Goal: Navigation & Orientation: Find specific page/section

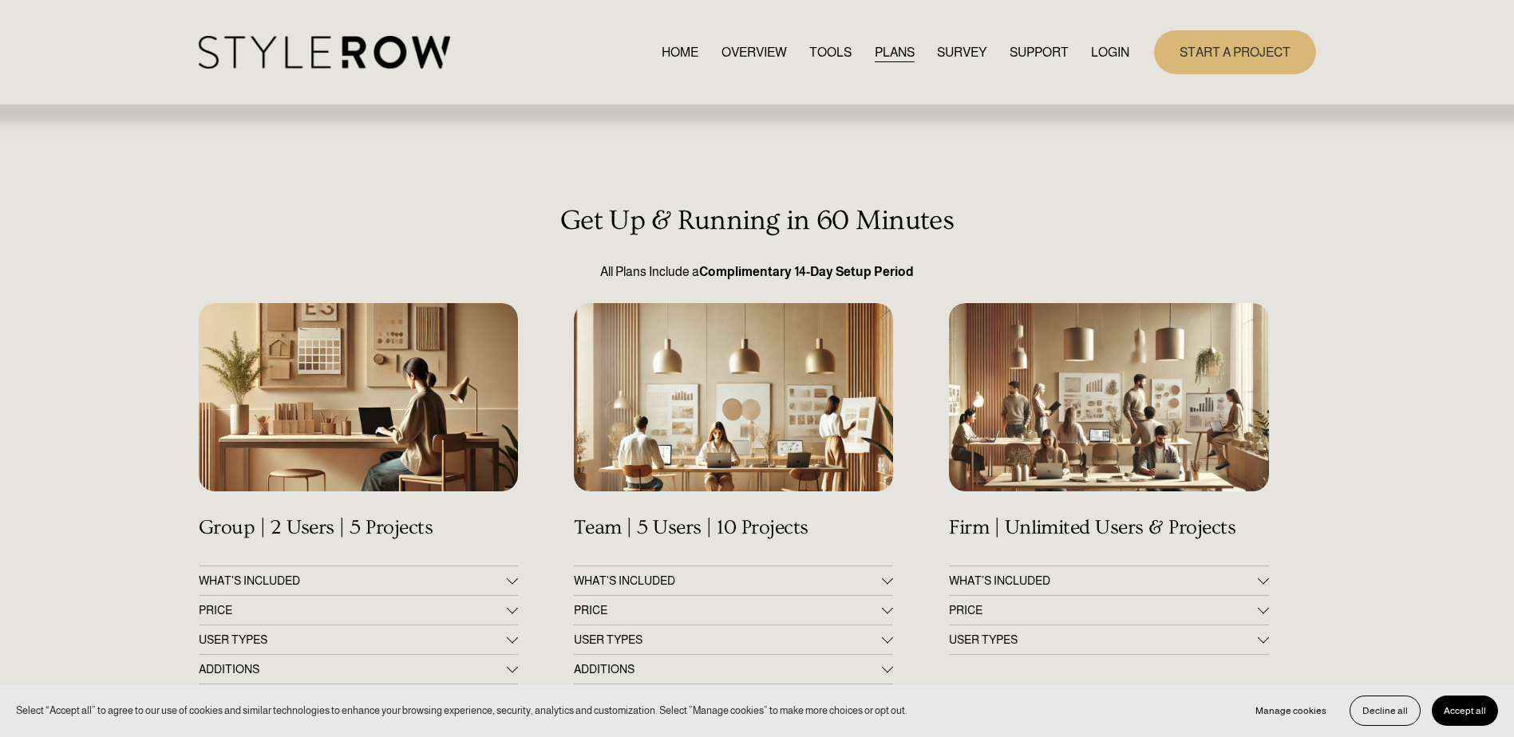
click at [665, 50] on link "HOME" at bounding box center [680, 52] width 37 height 22
